Goal: Transaction & Acquisition: Purchase product/service

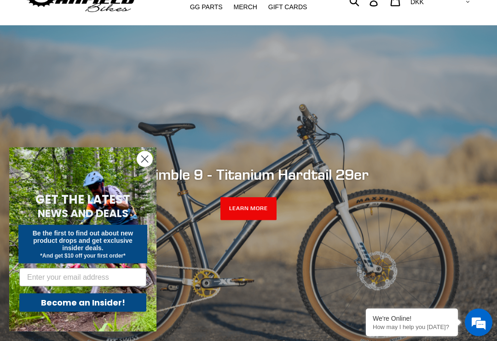
scroll to position [43, 0]
click at [137, 167] on icon "Close dialog" at bounding box center [145, 159] width 16 height 16
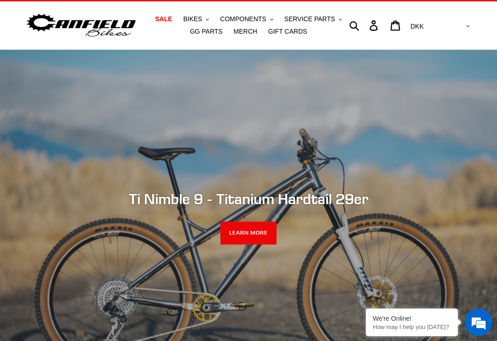
scroll to position [11, 0]
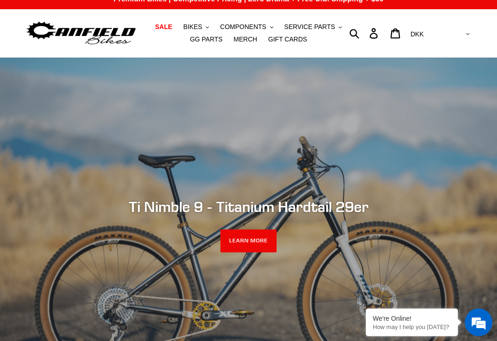
click at [202, 27] on span "BIKES" at bounding box center [192, 27] width 19 height 8
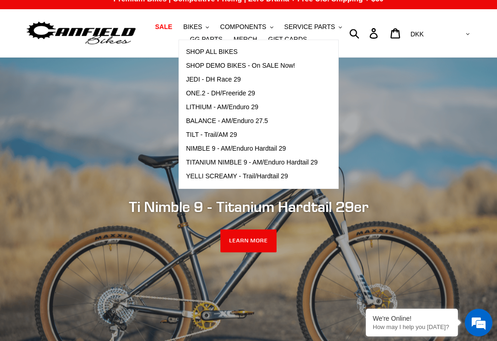
click at [241, 96] on span "ONE.2 - DH/Freeride 29" at bounding box center [220, 93] width 69 height 8
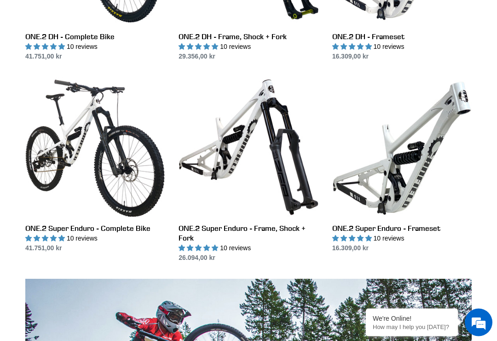
scroll to position [389, 0]
click at [187, 231] on link "ONE.2 Super Enduro - Frame, Shock + Fork" at bounding box center [249, 169] width 140 height 185
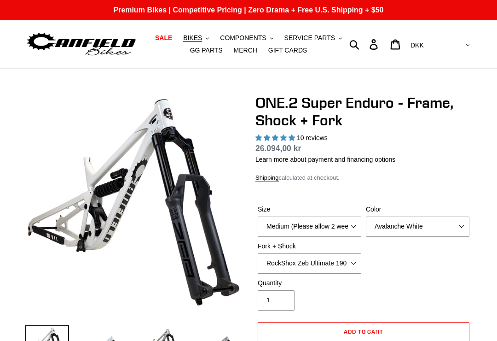
select select "highest-rating"
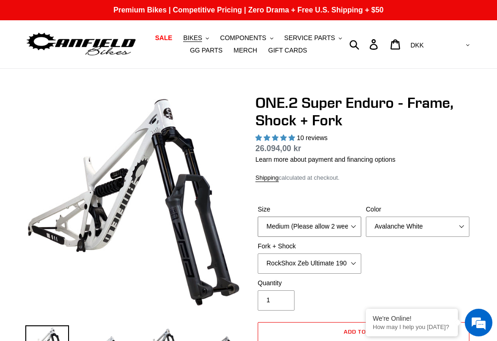
click at [269, 229] on select "Medium (Please allow 2 weeks for delivery) Large (Sold Out)" at bounding box center [310, 226] width 104 height 20
click at [339, 227] on select "Medium (Please allow 2 weeks for delivery) Large (Sold Out)" at bounding box center [310, 226] width 104 height 20
select select "Large (Sold Out)"
click at [378, 228] on select "Avalanche White Bentonite Grey" at bounding box center [418, 226] width 104 height 20
select select "Bentonite Grey"
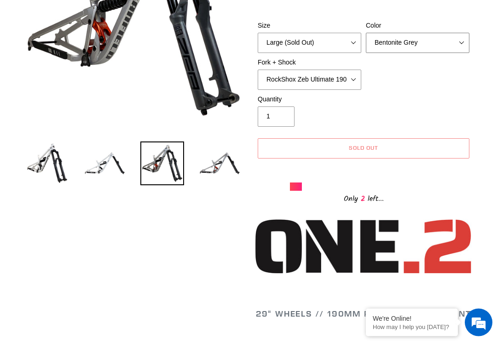
scroll to position [184, 0]
click at [223, 169] on img at bounding box center [220, 163] width 44 height 44
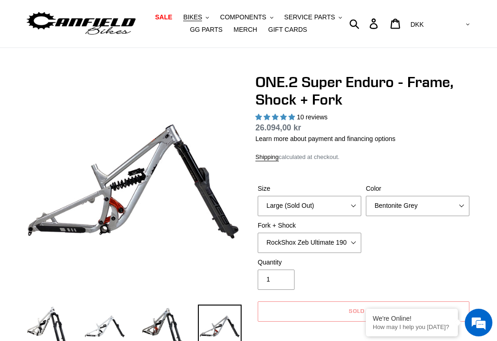
scroll to position [0, 0]
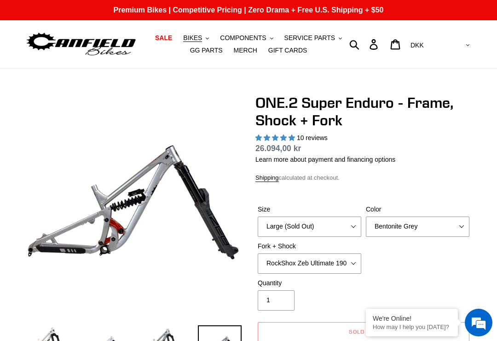
click at [184, 39] on button "BIKES .cls-1{fill:#231f20}" at bounding box center [196, 38] width 35 height 12
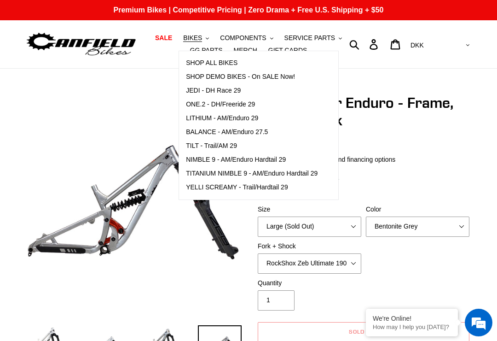
click at [201, 88] on span "JEDI - DH Race 29" at bounding box center [213, 91] width 55 height 8
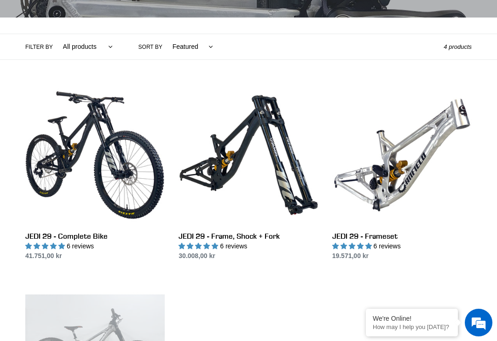
scroll to position [198, 0]
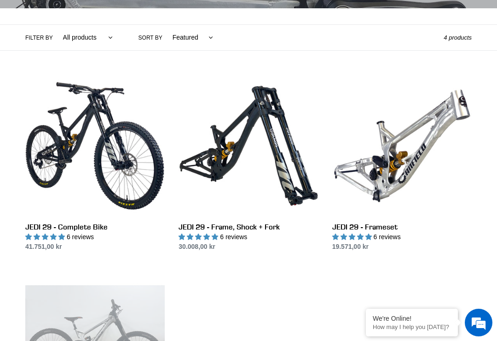
click at [192, 231] on link "JEDI 29 - Frame, Shock + Fork" at bounding box center [249, 163] width 140 height 175
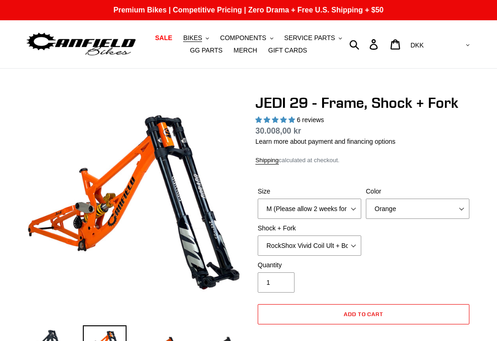
select select "highest-rating"
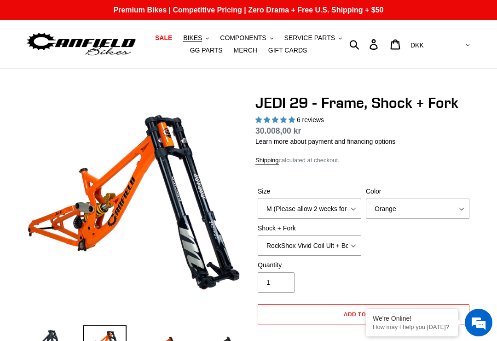
click at [277, 212] on select "M (Please allow 2 weeks for delivery) L (Please allow 2 weeks for delivery) XL" at bounding box center [310, 208] width 104 height 20
select select "L (Please allow 2 weeks for delivery)"
click at [439, 208] on select "Orange Stealth Black Raw" at bounding box center [418, 208] width 104 height 20
select select "Raw"
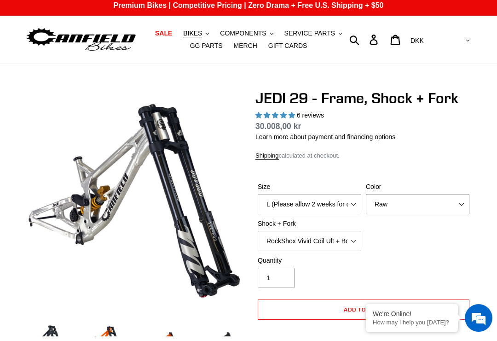
scroll to position [5, 0]
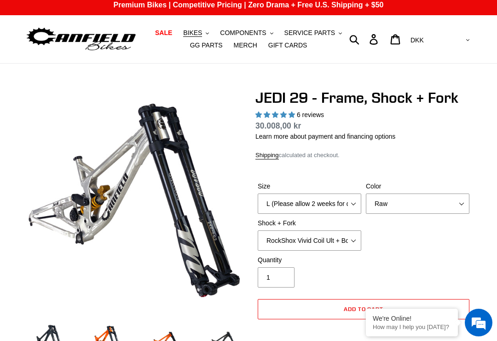
click at [285, 244] on select "RockShox Vivid Coil Ult + Boxxer RC2 C3 Ult Fox DHX2 250x75 + Fox 40 Float Grip…" at bounding box center [310, 240] width 104 height 20
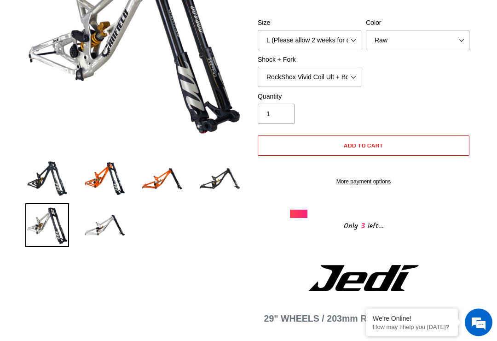
scroll to position [169, 0]
click at [113, 226] on img at bounding box center [105, 225] width 44 height 44
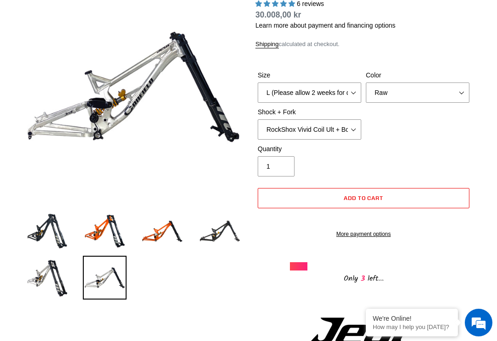
scroll to position [0, 0]
click at [227, 222] on img at bounding box center [220, 231] width 44 height 44
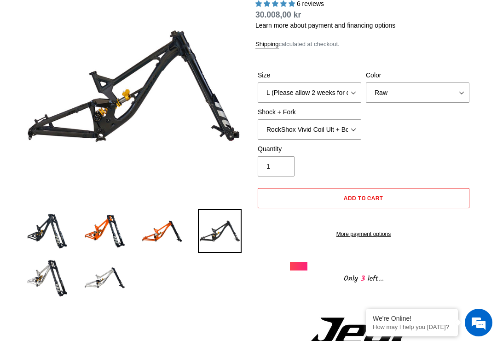
click at [174, 222] on img at bounding box center [162, 231] width 44 height 44
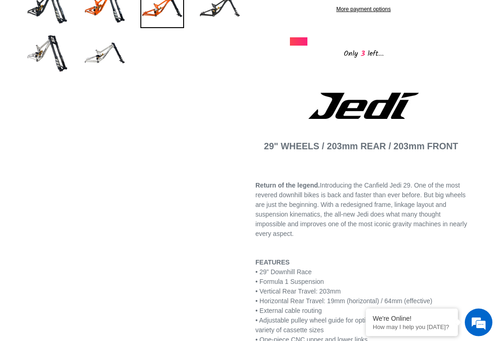
scroll to position [317, 0]
